Goal: Information Seeking & Learning: Learn about a topic

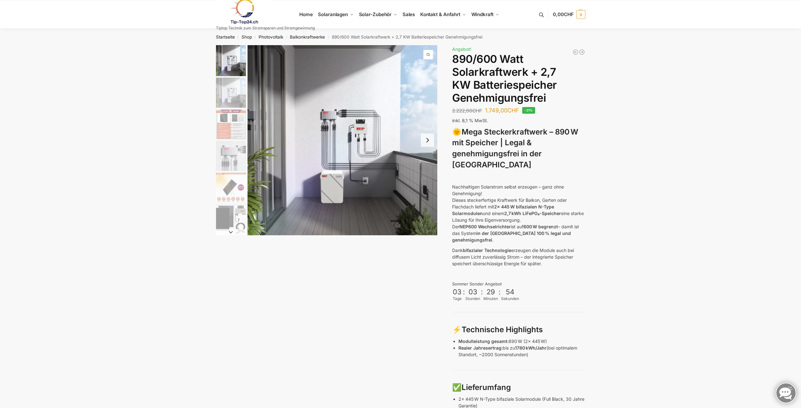
click at [230, 91] on img "2 / 12" at bounding box center [231, 93] width 30 height 30
click at [235, 124] on img "3 / 12" at bounding box center [231, 124] width 30 height 30
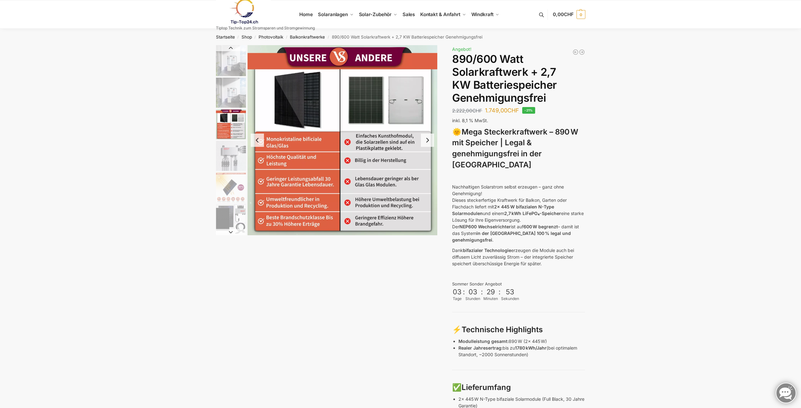
click at [237, 100] on img "2 / 12" at bounding box center [231, 93] width 30 height 30
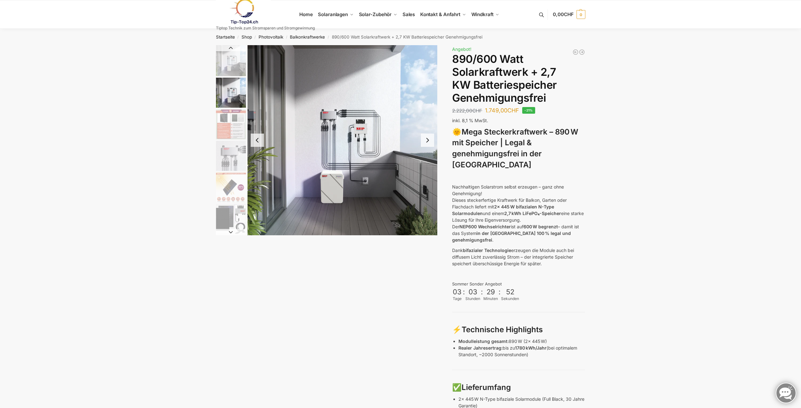
click at [229, 55] on img "1 / 12" at bounding box center [231, 60] width 30 height 31
click at [232, 191] on img "5 / 12" at bounding box center [231, 187] width 30 height 30
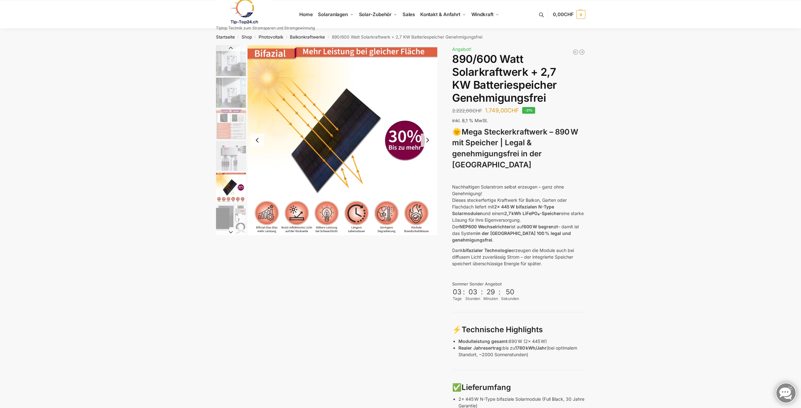
click at [230, 218] on img "6 / 12" at bounding box center [231, 219] width 30 height 30
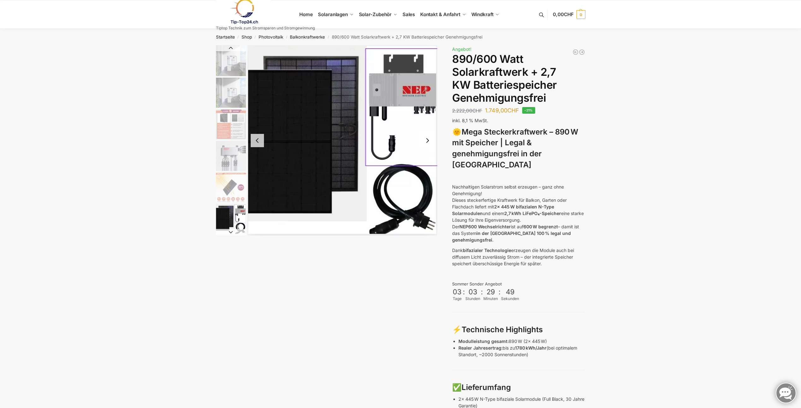
click at [233, 157] on img "4 / 12" at bounding box center [231, 156] width 30 height 30
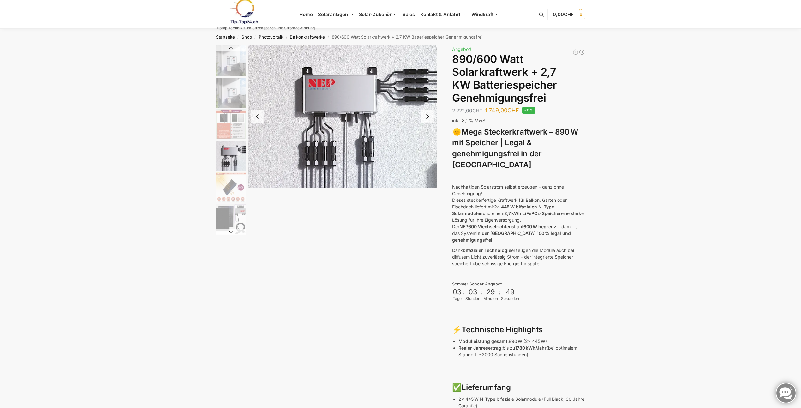
click at [236, 120] on img "3 / 12" at bounding box center [231, 124] width 30 height 30
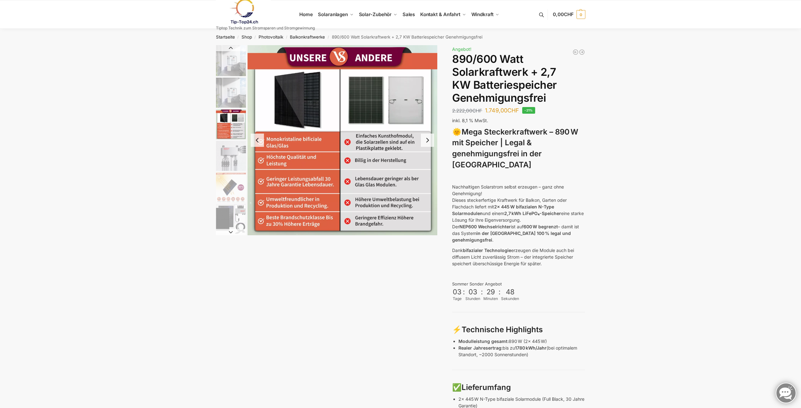
click at [235, 99] on img "2 / 12" at bounding box center [231, 93] width 30 height 30
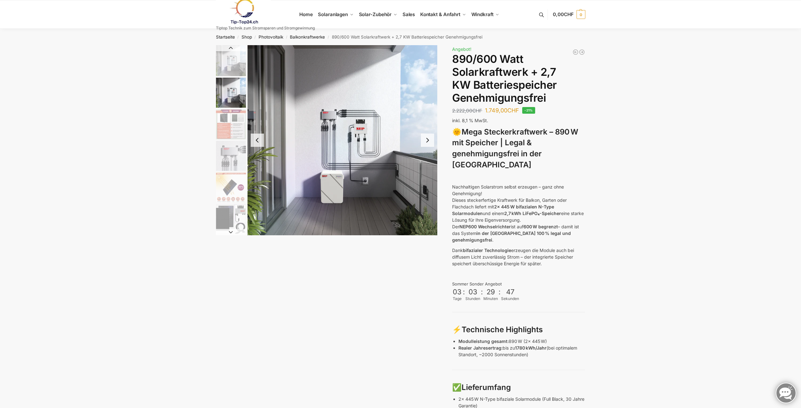
click at [232, 66] on img "1 / 12" at bounding box center [231, 60] width 30 height 31
click at [429, 143] on button "Next slide" at bounding box center [427, 140] width 13 height 13
click at [428, 143] on button "Next slide" at bounding box center [427, 140] width 13 height 13
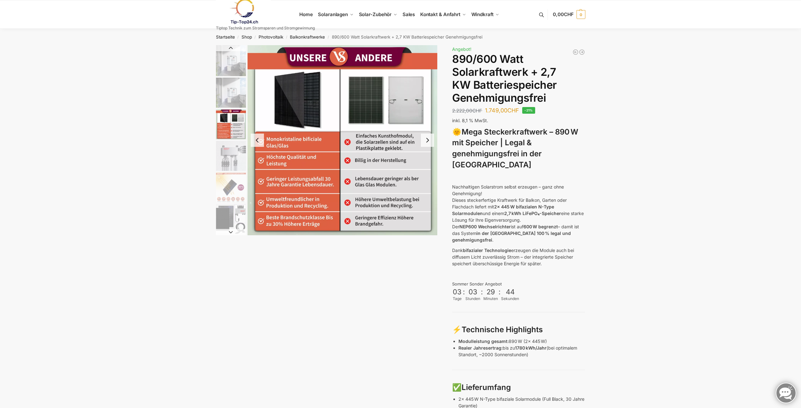
click at [428, 143] on button "Next slide" at bounding box center [427, 140] width 13 height 13
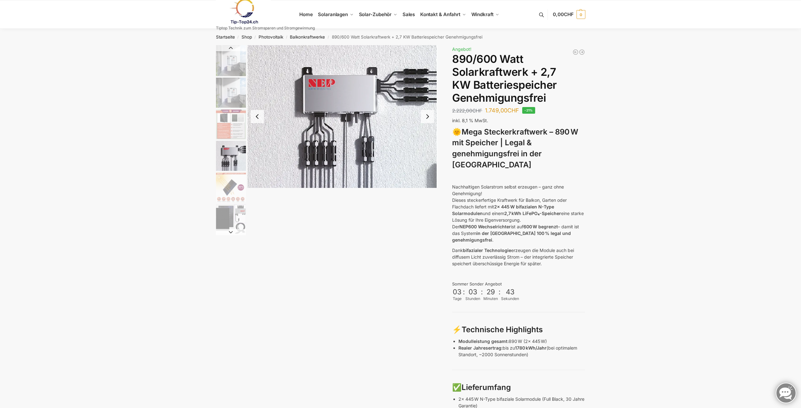
click at [260, 119] on button "Previous slide" at bounding box center [257, 116] width 13 height 13
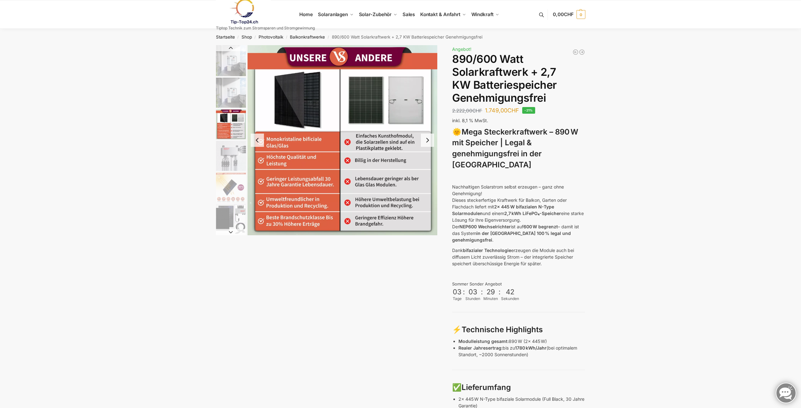
click at [255, 112] on img "3 / 12" at bounding box center [343, 140] width 190 height 190
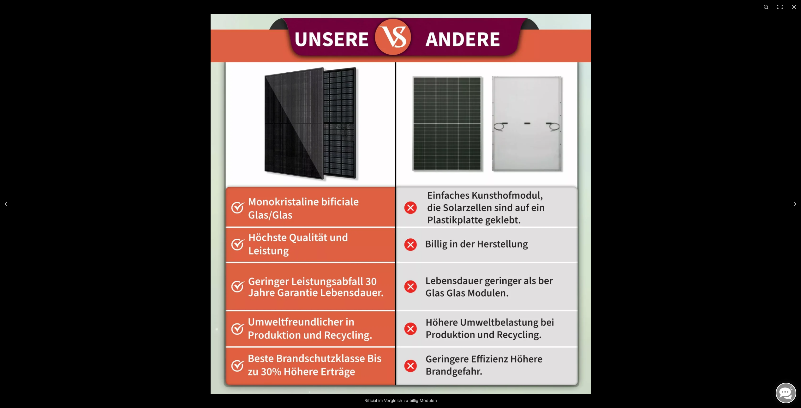
click at [617, 78] on div at bounding box center [611, 218] width 801 height 408
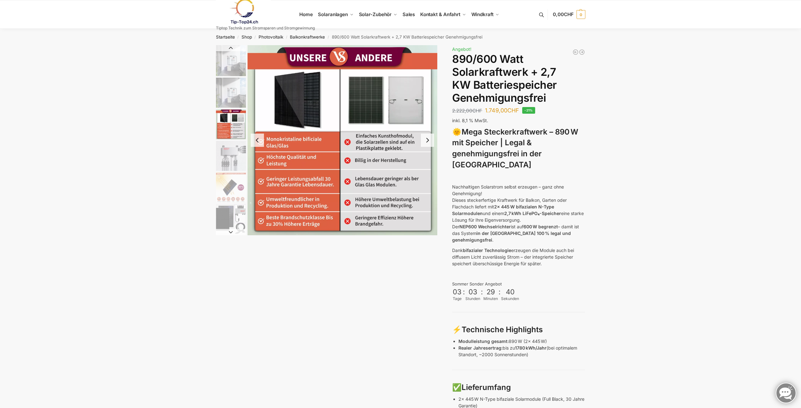
click at [259, 141] on button "Previous slide" at bounding box center [257, 140] width 13 height 13
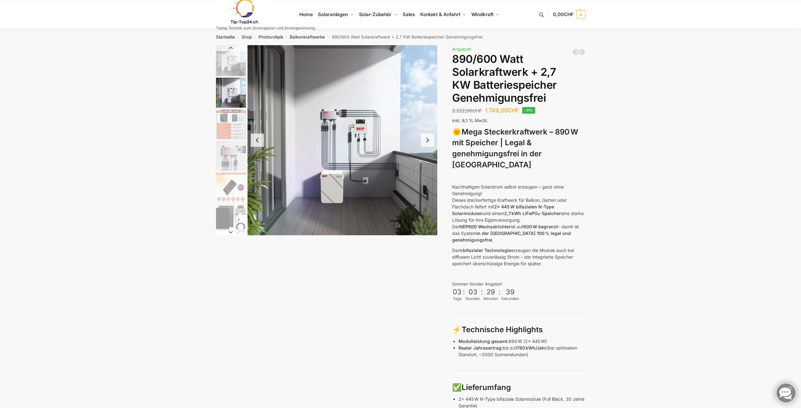
click at [259, 141] on button "Previous slide" at bounding box center [257, 140] width 13 height 13
